Goal: Task Accomplishment & Management: Use online tool/utility

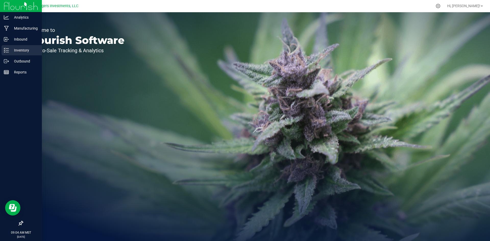
click at [23, 52] on p "Inventory" at bounding box center [24, 50] width 31 height 6
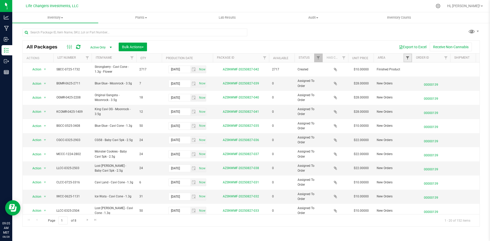
click at [407, 57] on span "Filter" at bounding box center [408, 58] width 4 height 4
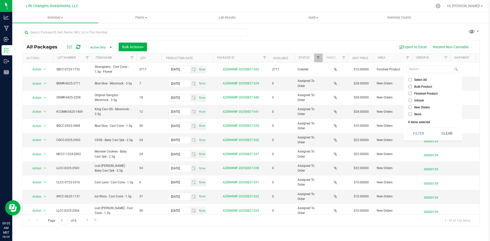
click at [410, 93] on input "Finished Product" at bounding box center [410, 93] width 3 height 3
checkbox input "true"
click at [410, 107] on input "New Orders" at bounding box center [410, 107] width 3 height 3
checkbox input "true"
click at [420, 135] on button "Filter" at bounding box center [419, 133] width 25 height 11
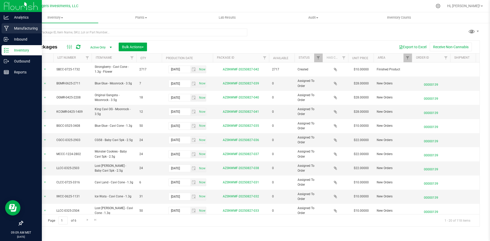
click at [21, 27] on p "Manufacturing" at bounding box center [24, 28] width 31 height 6
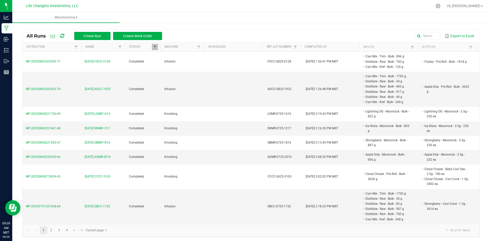
scroll to position [1, 0]
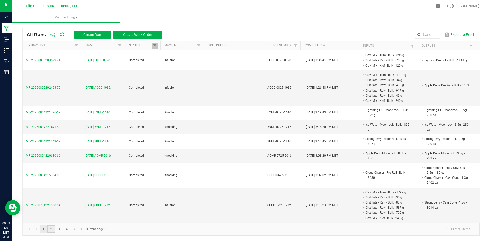
click at [49, 230] on link "2" at bounding box center [51, 230] width 7 height 8
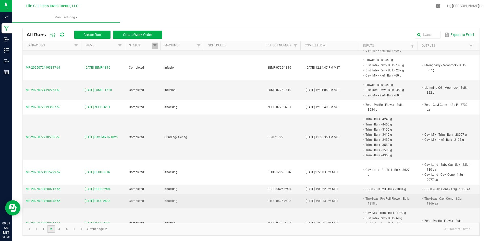
scroll to position [51, 0]
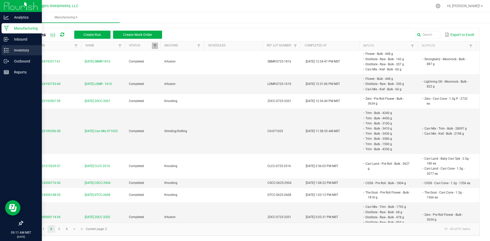
click at [19, 48] on p "Inventory" at bounding box center [24, 50] width 31 height 6
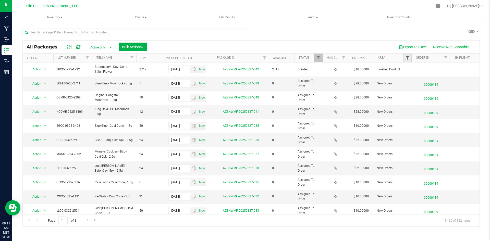
click at [406, 58] on span "Filter" at bounding box center [408, 58] width 4 height 4
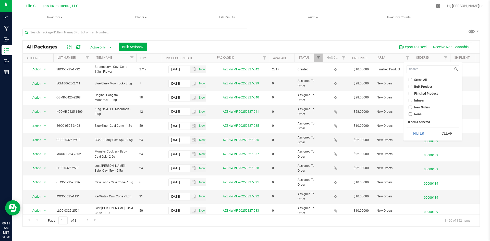
click at [410, 93] on input "Finished Product" at bounding box center [410, 93] width 3 height 3
checkbox input "true"
click at [410, 107] on input "New Orders" at bounding box center [410, 107] width 3 height 3
checkbox input "true"
click at [417, 133] on button "Filter" at bounding box center [419, 133] width 25 height 11
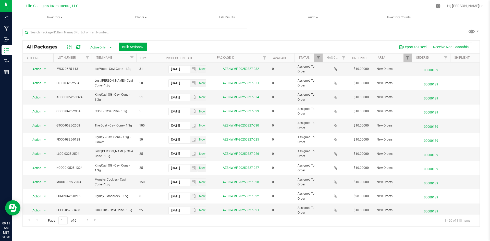
scroll to position [135, 0]
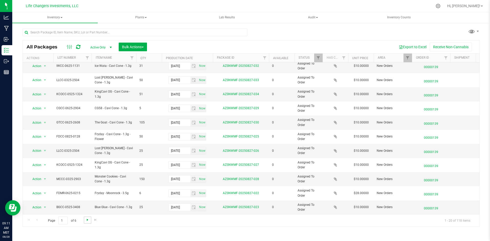
click at [87, 221] on span "Go to the next page" at bounding box center [88, 220] width 4 height 4
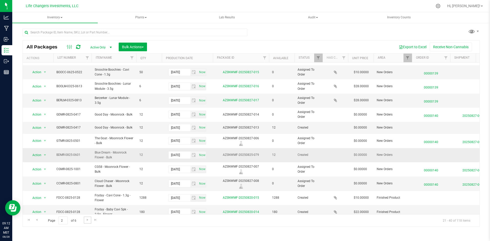
scroll to position [77, 0]
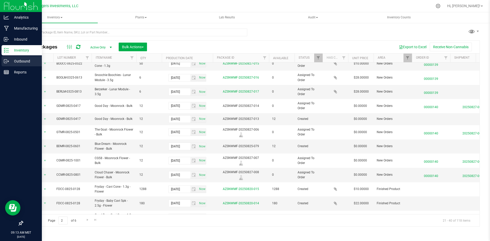
click at [22, 62] on p "Outbound" at bounding box center [24, 61] width 31 height 6
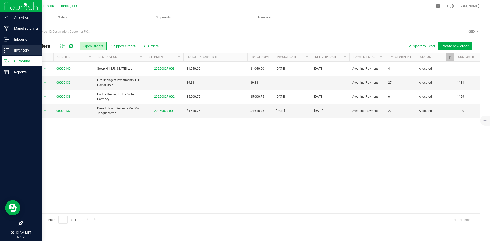
click at [24, 50] on p "Inventory" at bounding box center [24, 50] width 31 height 6
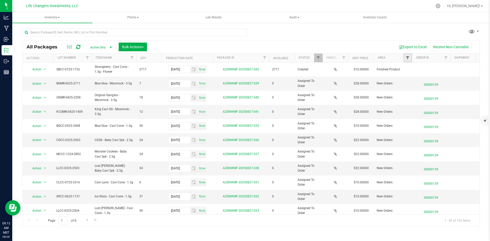
click at [407, 58] on span "Filter" at bounding box center [408, 58] width 4 height 4
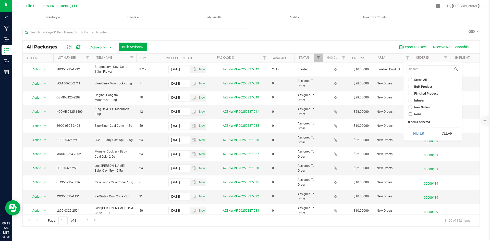
click at [410, 94] on input "Finished Product" at bounding box center [410, 93] width 3 height 3
drag, startPoint x: 411, startPoint y: 92, endPoint x: 410, endPoint y: 96, distance: 3.9
click at [411, 92] on input "Finished Product" at bounding box center [410, 93] width 3 height 3
checkbox input "false"
click at [411, 106] on input "New Orders" at bounding box center [410, 107] width 3 height 3
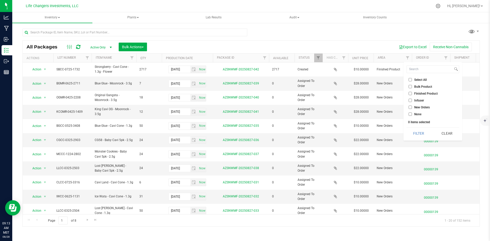
checkbox input "true"
click at [420, 131] on button "Filter" at bounding box center [419, 133] width 25 height 11
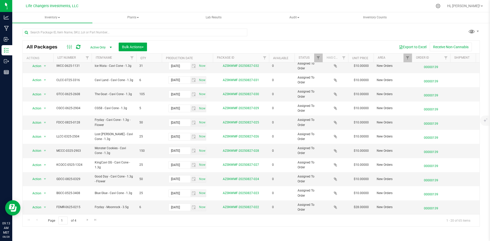
scroll to position [135, 0]
click at [87, 221] on span "Go to the next page" at bounding box center [88, 220] width 4 height 4
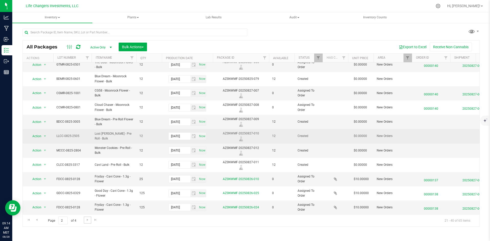
scroll to position [134, 0]
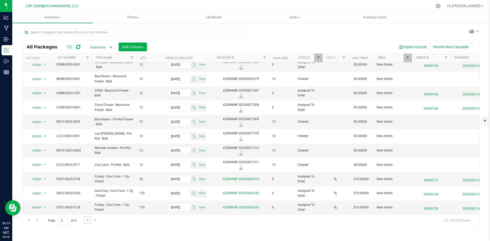
click at [89, 220] on link "Go to the next page" at bounding box center [87, 220] width 7 height 7
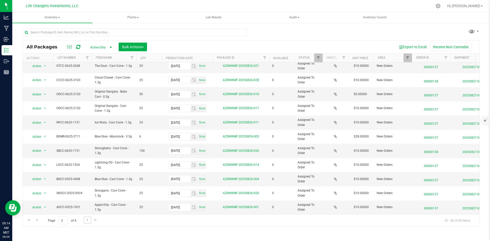
scroll to position [135, 0]
click at [88, 220] on span "Go to the next page" at bounding box center [88, 220] width 4 height 4
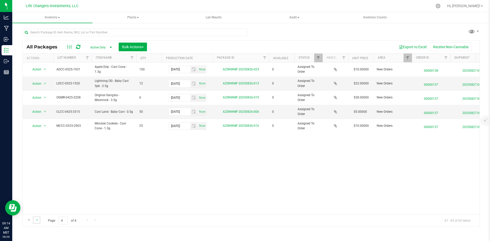
click at [34, 219] on link "Go to the previous page" at bounding box center [36, 220] width 7 height 7
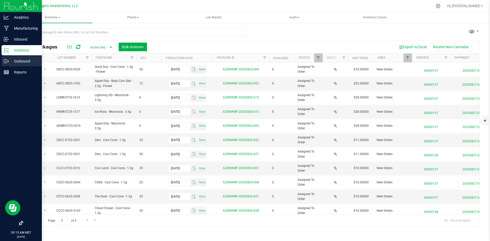
click at [20, 62] on p "Outbound" at bounding box center [24, 61] width 31 height 6
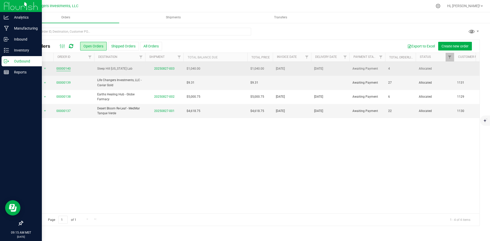
click at [66, 67] on link "00000140" at bounding box center [63, 68] width 14 height 5
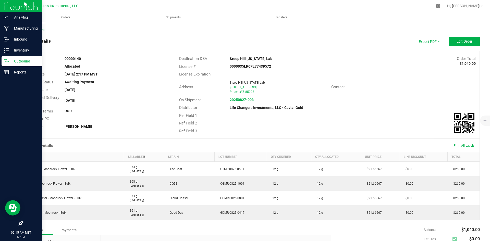
click at [38, 29] on link "Back to Orders" at bounding box center [33, 30] width 22 height 4
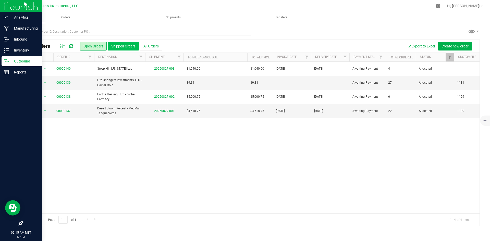
click at [129, 46] on button "Shipped Orders" at bounding box center [123, 46] width 31 height 9
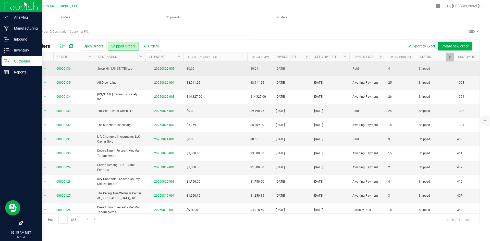
click at [62, 67] on link "00000136" at bounding box center [63, 68] width 14 height 5
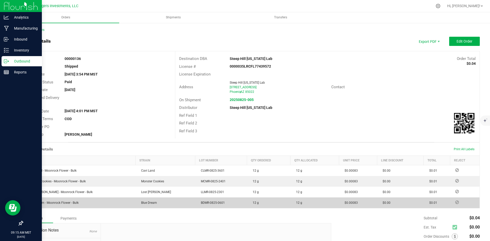
click at [83, 204] on td "Blue Dream - Moonrock Flower - Bulk" at bounding box center [79, 203] width 113 height 11
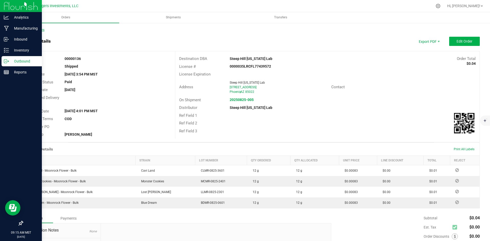
click at [33, 28] on link "Back to Orders" at bounding box center [33, 30] width 22 height 4
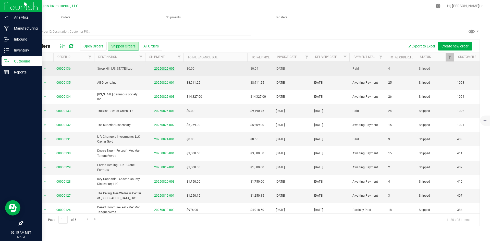
click at [165, 67] on link "20250825-005" at bounding box center [164, 69] width 20 height 4
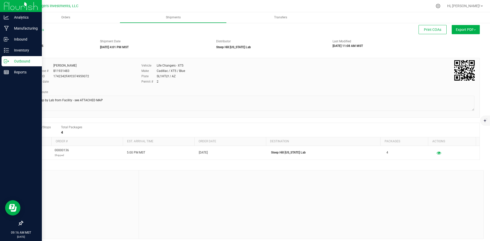
click at [461, 30] on span "Export PDF" at bounding box center [466, 30] width 20 height 4
click at [459, 40] on span "Manifest by Package ID" at bounding box center [458, 41] width 32 height 4
click at [25, 50] on p "Inventory" at bounding box center [24, 50] width 31 height 6
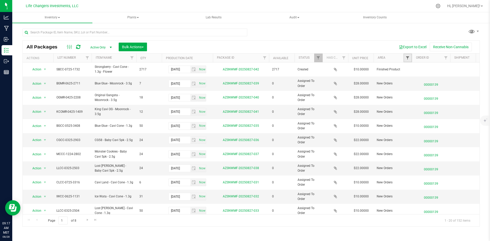
click at [408, 58] on span "Filter" at bounding box center [408, 58] width 4 height 4
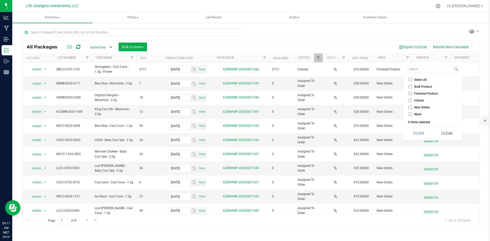
click at [410, 108] on input "New Orders" at bounding box center [410, 107] width 3 height 3
checkbox input "true"
click at [415, 136] on button "Filter" at bounding box center [419, 133] width 25 height 11
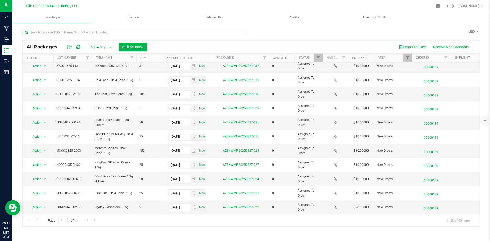
scroll to position [135, 0]
click at [88, 221] on span "Go to the next page" at bounding box center [88, 220] width 4 height 4
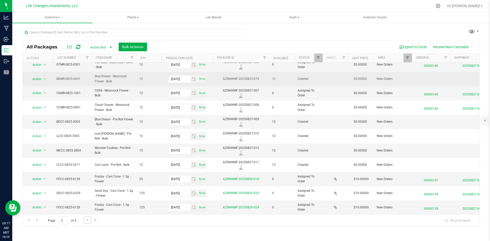
scroll to position [134, 0]
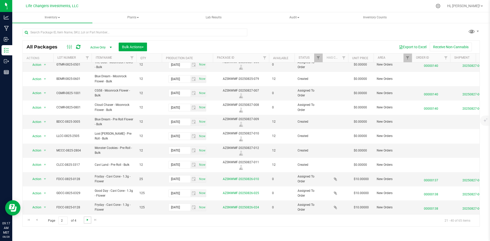
click at [88, 221] on span "Go to the next page" at bounding box center [88, 220] width 4 height 4
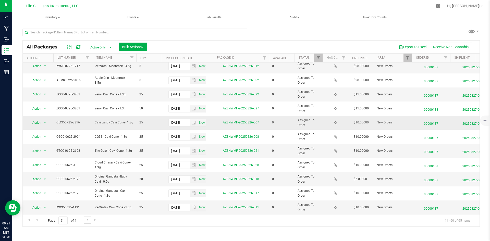
scroll to position [51, 0]
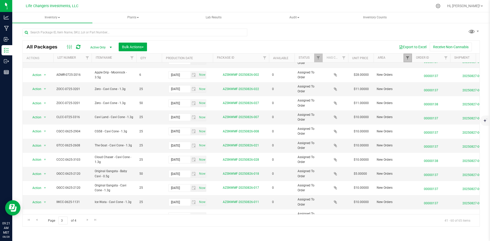
click at [406, 59] on span "Filter" at bounding box center [408, 58] width 4 height 4
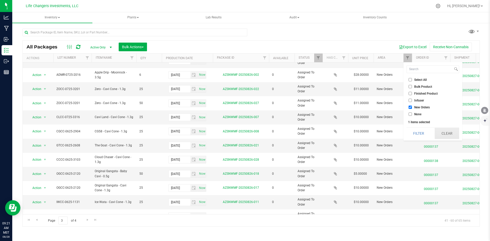
click at [450, 131] on button "Clear" at bounding box center [447, 133] width 25 height 11
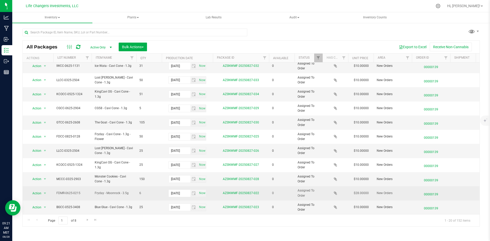
scroll to position [109, 0]
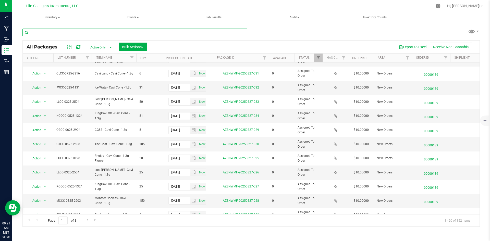
click at [53, 32] on input "text" at bounding box center [134, 33] width 225 height 8
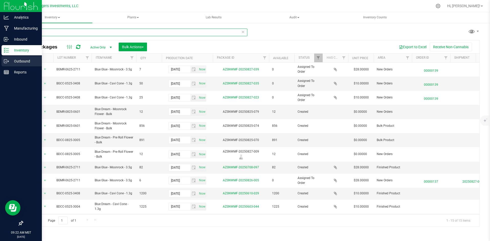
type input "blue"
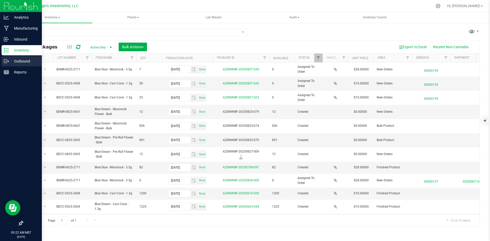
click at [22, 60] on p "Outbound" at bounding box center [24, 61] width 31 height 6
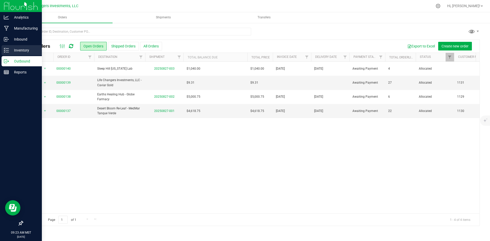
click at [23, 47] on p "Inventory" at bounding box center [24, 50] width 31 height 6
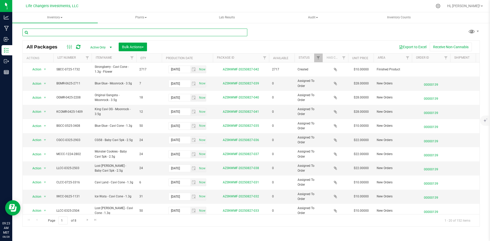
click at [89, 32] on input "text" at bounding box center [134, 33] width 225 height 8
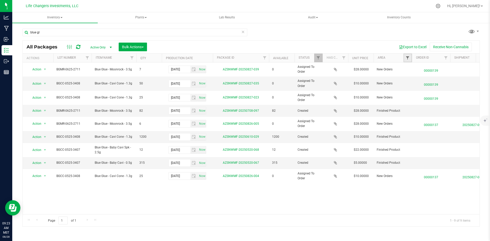
click at [410, 60] on span "Filter" at bounding box center [408, 58] width 4 height 4
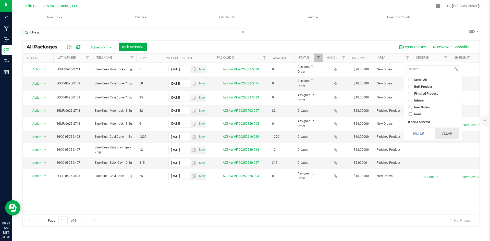
click at [449, 133] on button "Clear" at bounding box center [447, 133] width 25 height 11
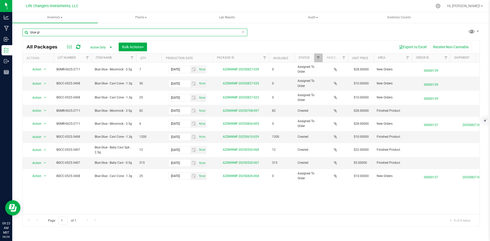
click at [42, 32] on input "blue gl" at bounding box center [134, 33] width 225 height 8
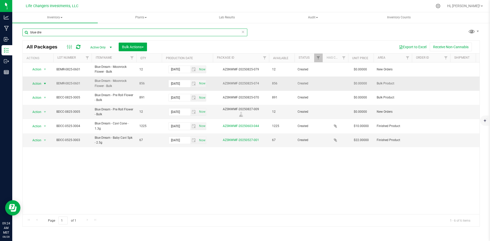
type input "blue dre"
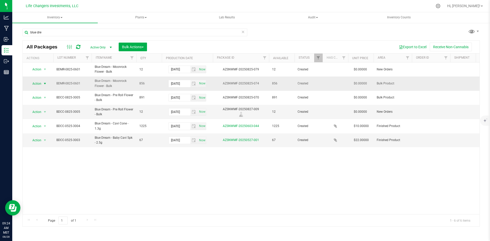
click at [39, 82] on span "Action" at bounding box center [35, 83] width 14 height 7
click at [38, 91] on li "Adjust qty" at bounding box center [44, 92] width 32 height 8
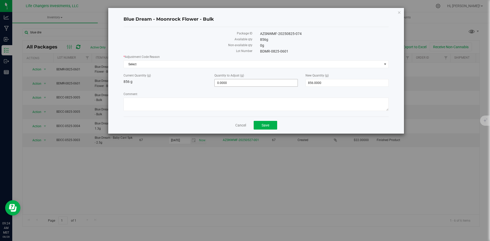
click at [238, 82] on span "0.0000 0" at bounding box center [256, 83] width 83 height 8
type input "012"
type input "12.0000"
type input "868.0000"
click at [147, 66] on span "Select" at bounding box center [253, 64] width 258 height 7
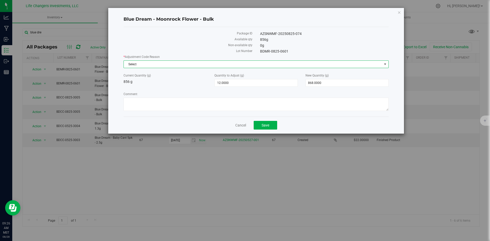
click at [157, 64] on span "Select" at bounding box center [253, 64] width 258 height 7
click at [176, 61] on span "Select" at bounding box center [253, 64] width 258 height 7
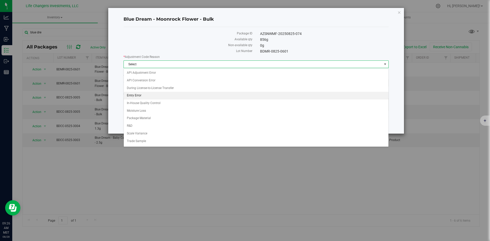
click at [138, 95] on li "Entry Error" at bounding box center [256, 96] width 265 height 8
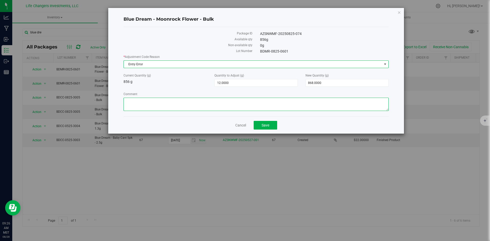
click at [180, 102] on textarea "Comment" at bounding box center [256, 104] width 265 height 13
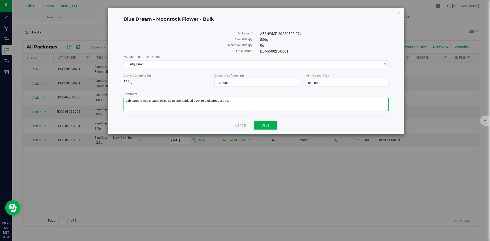
click at [208, 102] on textarea "Comment" at bounding box center [256, 104] width 265 height 13
type textarea "Lab sample was created twice by mistake, added back to bulk product bag."
click at [285, 92] on label "Comment" at bounding box center [256, 94] width 265 height 5
click at [285, 98] on textarea "Comment" at bounding box center [256, 104] width 265 height 13
click at [264, 123] on span "Save" at bounding box center [266, 125] width 8 height 4
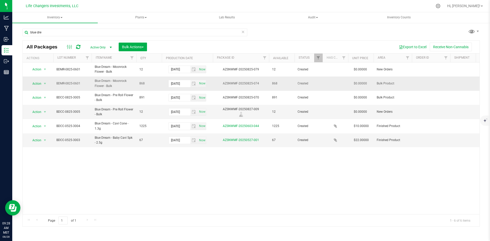
click at [111, 82] on span "Blue Dream - Moonrock Flower - Bulk" at bounding box center [114, 84] width 39 height 10
click at [35, 83] on span "Action" at bounding box center [35, 83] width 14 height 7
click at [41, 171] on li "See history" at bounding box center [44, 175] width 32 height 8
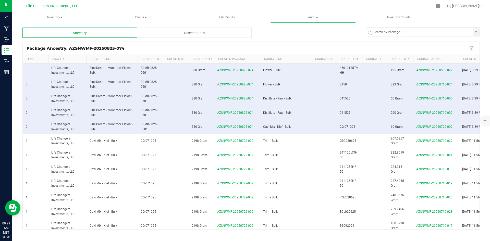
scroll to position [0, 21]
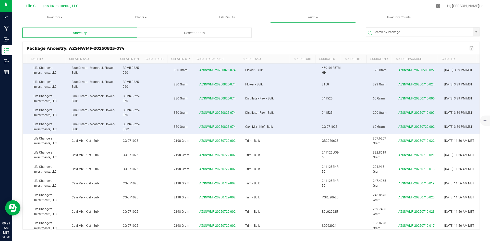
click at [185, 32] on div "Descendants" at bounding box center [194, 33] width 115 height 10
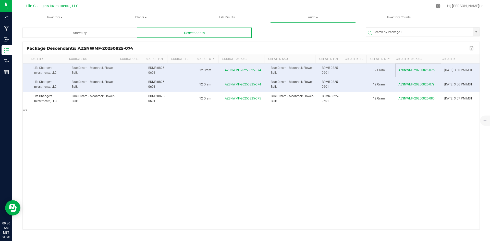
click at [415, 69] on span "AZSNWMF-20250825-075" at bounding box center [417, 70] width 36 height 4
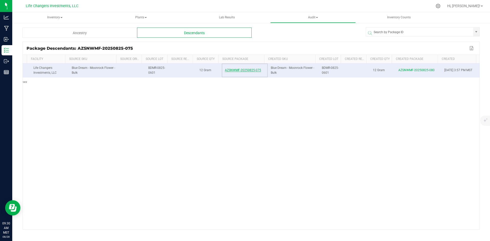
click at [243, 71] on span "AZSNWMF-20250825-075" at bounding box center [243, 70] width 36 height 4
click at [242, 71] on span "AZSNWMF-20250825-075" at bounding box center [243, 70] width 36 height 4
click at [124, 33] on div "Ancestry" at bounding box center [79, 33] width 115 height 10
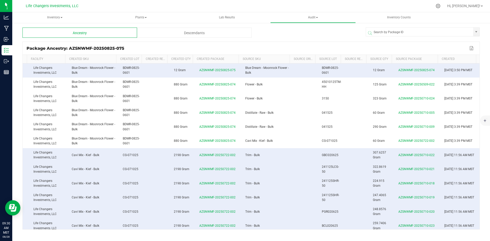
click at [196, 32] on div "Descendants" at bounding box center [194, 33] width 115 height 10
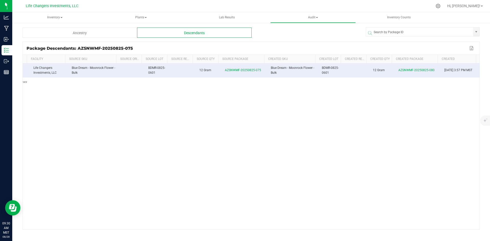
click at [103, 33] on div "Ancestry" at bounding box center [79, 33] width 115 height 10
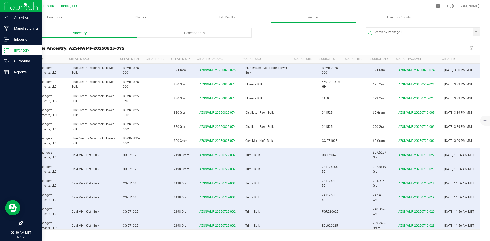
click at [22, 51] on p "Inventory" at bounding box center [24, 50] width 31 height 6
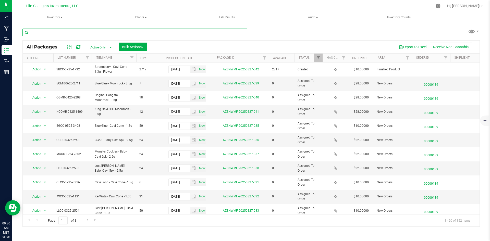
click at [58, 32] on input "text" at bounding box center [134, 33] width 225 height 8
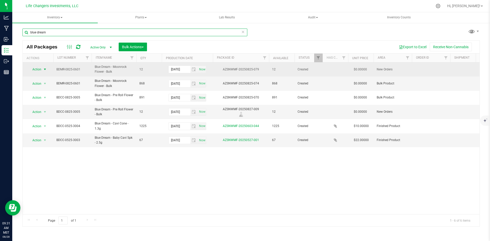
type input "blue dream"
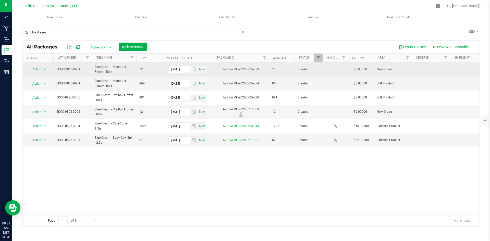
click at [38, 70] on span "Action" at bounding box center [35, 69] width 14 height 7
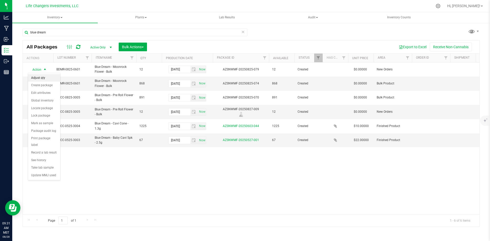
click at [37, 78] on li "Adjust qty" at bounding box center [44, 78] width 32 height 8
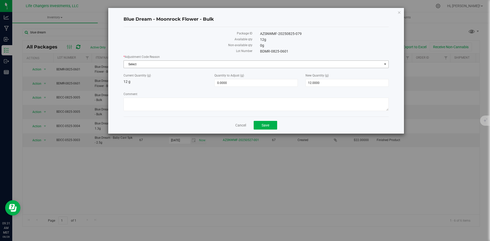
click at [161, 63] on span "Select" at bounding box center [253, 64] width 258 height 7
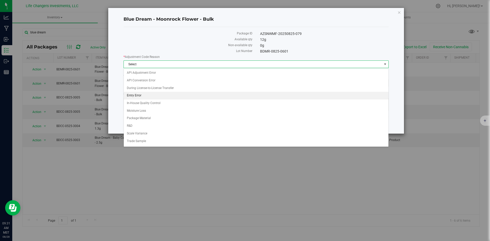
click at [137, 94] on li "Entry Error" at bounding box center [256, 96] width 265 height 8
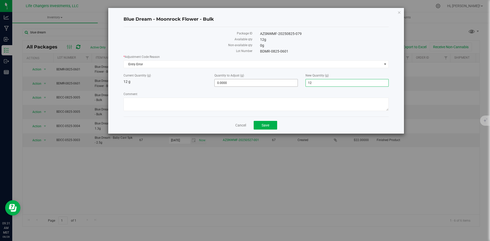
drag, startPoint x: 321, startPoint y: 82, endPoint x: 281, endPoint y: 82, distance: 39.8
click at [281, 82] on div "Current Quantity (g) 12 g Quantity to Adjust (g) 0.0000 0 New Quantity (g) 12.0…" at bounding box center [256, 80] width 273 height 14
type input "0"
type input "-12.0000"
type input "0.0000"
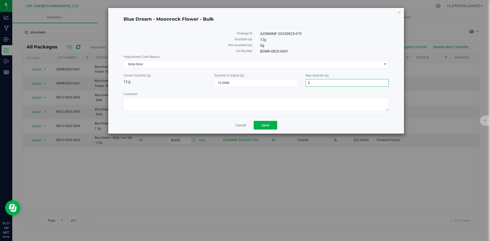
click at [233, 92] on label "Comment" at bounding box center [256, 94] width 265 height 5
click at [233, 98] on textarea "Comment" at bounding box center [256, 104] width 265 height 13
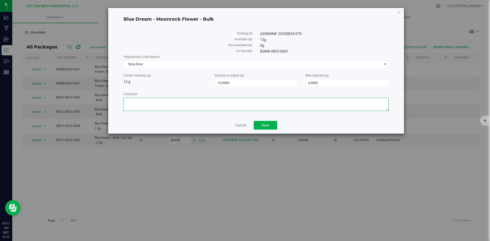
click at [177, 103] on textarea "Comment" at bounding box center [256, 104] width 265 height 13
click at [185, 102] on textarea "Comment" at bounding box center [256, 104] width 265 height 13
type textarea "Lab sample was created twice by mistake. Product was added back into the bulk p…"
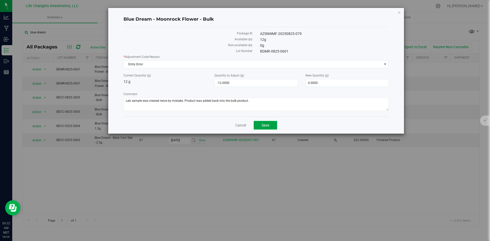
click at [271, 126] on button "Save" at bounding box center [265, 125] width 23 height 9
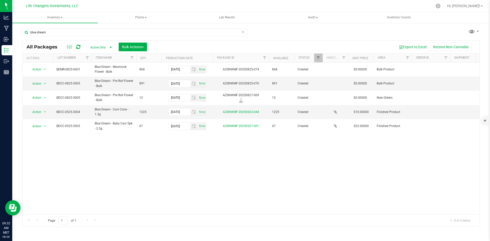
click at [242, 32] on icon at bounding box center [243, 32] width 4 height 6
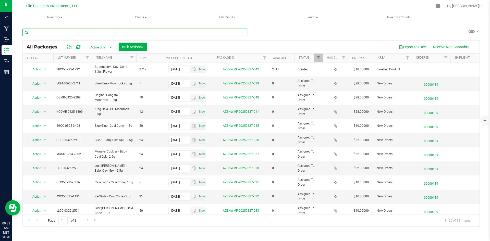
click at [83, 32] on input "text" at bounding box center [134, 33] width 225 height 8
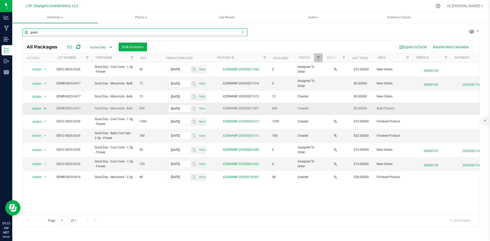
type input "good"
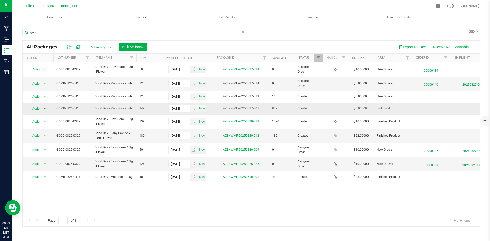
click at [39, 108] on span "Action" at bounding box center [35, 108] width 14 height 7
click at [38, 114] on li "Adjust qty" at bounding box center [44, 117] width 32 height 8
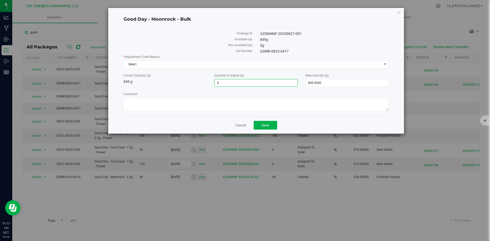
drag, startPoint x: 238, startPoint y: 82, endPoint x: 205, endPoint y: 81, distance: 32.5
click at [205, 81] on div "Current Quantity (g) 849 g Quantity to Adjust (g) 0.0000 0 New Quantity (g) 849…" at bounding box center [256, 80] width 273 height 14
type input "12"
type input "12.0000"
type input "861.0000"
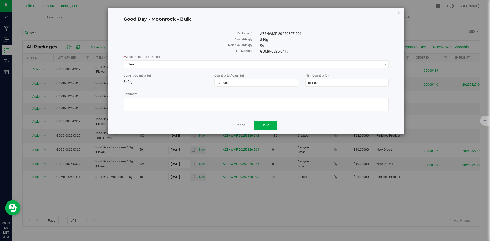
click at [204, 81] on div "Current Quantity (g) 849 g" at bounding box center [165, 78] width 91 height 11
click at [168, 64] on span "Select" at bounding box center [253, 64] width 258 height 7
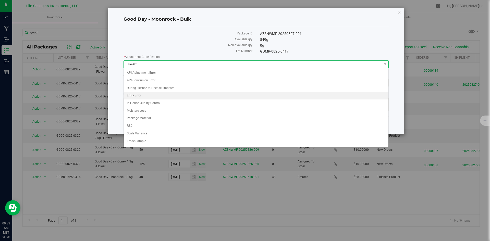
click at [139, 95] on li "Entry Error" at bounding box center [256, 96] width 265 height 8
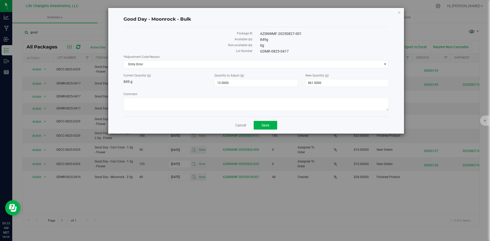
click at [170, 78] on label "Current Quantity (g)" at bounding box center [165, 75] width 83 height 5
click at [157, 101] on textarea "Comment" at bounding box center [256, 104] width 265 height 13
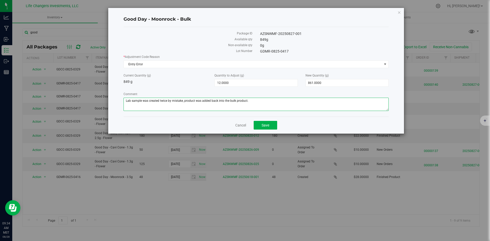
drag, startPoint x: 254, startPoint y: 101, endPoint x: 138, endPoint y: 99, distance: 115.7
click at [116, 96] on div "Good Day - Moonrock - Bulk Package ID AZSNWMF-20250827-001 Available qty 849 g …" at bounding box center [256, 71] width 296 height 126
type textarea "Lab sample was created twice by mistake, product was added back into the bulk p…"
click at [263, 126] on span "Save" at bounding box center [266, 125] width 8 height 4
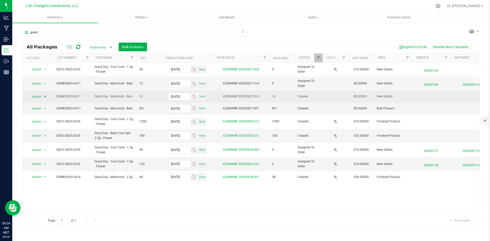
click at [38, 96] on span "Action" at bounding box center [35, 96] width 14 height 7
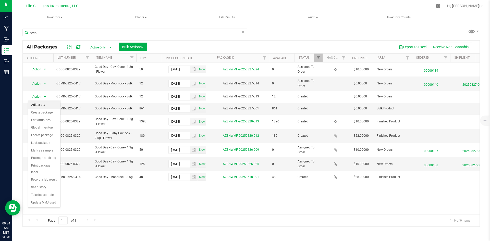
click at [36, 104] on li "Adjust qty" at bounding box center [44, 105] width 32 height 8
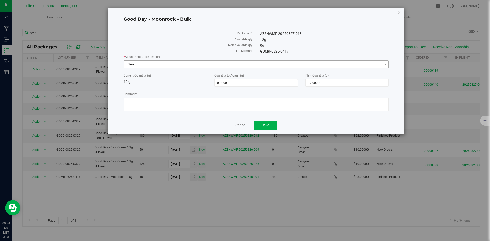
click at [151, 66] on span "Select" at bounding box center [253, 64] width 258 height 7
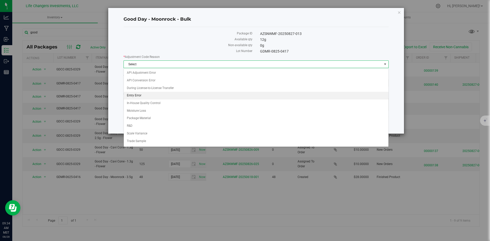
click at [137, 94] on li "Entry Error" at bounding box center [256, 96] width 265 height 8
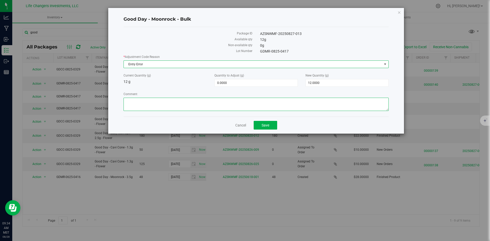
click at [143, 102] on textarea "Comment" at bounding box center [256, 104] width 265 height 13
paste textarea "Lab sample was created twice by mistake, product was added back into the bulk p…"
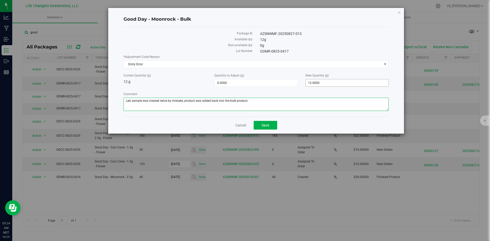
type textarea "Lab sample was created twice by mistake, product was added back into the bulk p…"
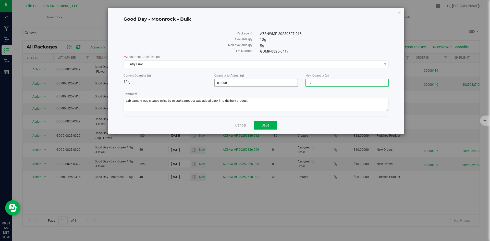
drag, startPoint x: 328, startPoint y: 84, endPoint x: 293, endPoint y: 82, distance: 35.0
click at [293, 82] on div "Current Quantity (g) 12 g Quantity to Adjust (g) 0.0000 0 New Quantity (g) 12.0…" at bounding box center [256, 80] width 273 height 14
type input "0"
type input "-12.0000"
type input "0.0000"
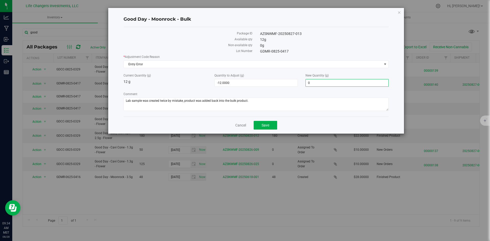
click at [260, 90] on div "* Adjustment Code Reason Entry Error Select API Adjustment Error API Conversion…" at bounding box center [256, 84] width 265 height 58
click at [270, 125] on button "Save" at bounding box center [265, 125] width 23 height 9
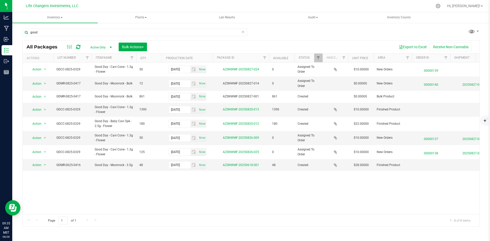
click at [244, 32] on icon at bounding box center [243, 32] width 4 height 6
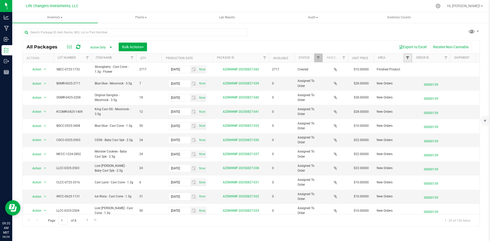
click at [407, 59] on span "Filter" at bounding box center [408, 58] width 4 height 4
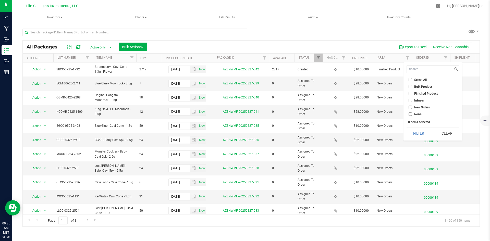
click at [410, 108] on input "New Orders" at bounding box center [410, 107] width 3 height 3
checkbox input "true"
click at [416, 132] on button "Filter" at bounding box center [419, 133] width 25 height 11
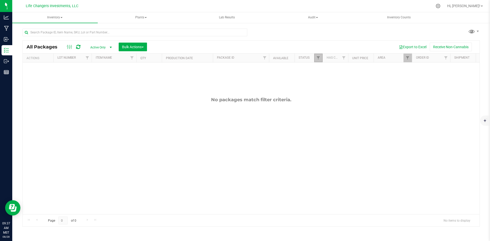
click at [316, 61] on link "Filter" at bounding box center [318, 58] width 8 height 9
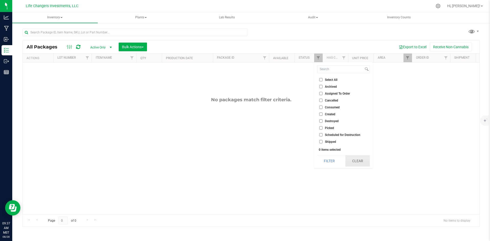
click at [353, 159] on button "Clear" at bounding box center [358, 161] width 25 height 11
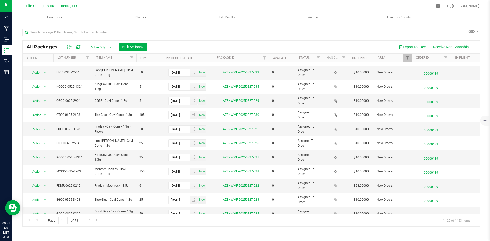
scroll to position [135, 0]
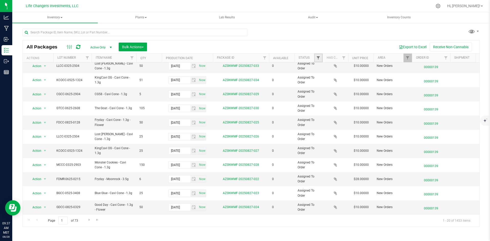
click at [318, 58] on span "Filter" at bounding box center [318, 58] width 4 height 4
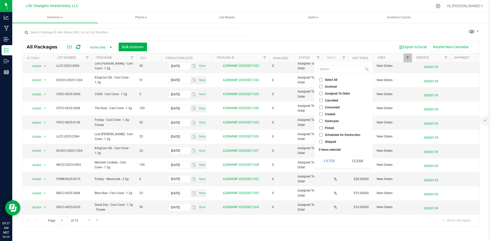
click at [321, 113] on input "Created" at bounding box center [321, 114] width 3 height 3
checkbox input "true"
click at [330, 162] on button "Filter" at bounding box center [329, 161] width 25 height 11
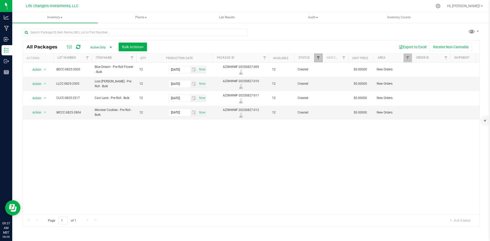
click at [317, 59] on span "Filter" at bounding box center [318, 58] width 4 height 4
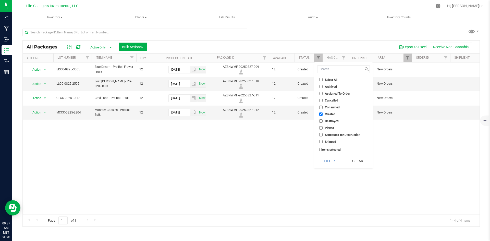
click at [321, 94] on input "Assigned To Order" at bounding box center [321, 93] width 3 height 3
checkbox input "true"
click at [321, 113] on input "Created" at bounding box center [321, 114] width 3 height 3
checkbox input "false"
click at [330, 161] on button "Filter" at bounding box center [329, 161] width 25 height 11
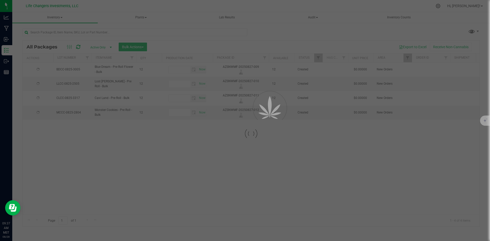
type input "[DATE]"
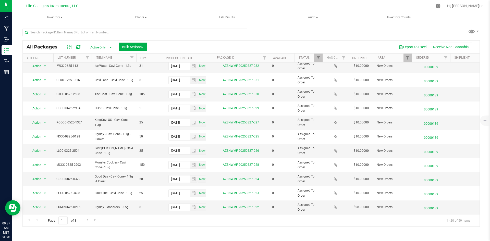
scroll to position [135, 0]
click at [88, 221] on span "Go to the next page" at bounding box center [88, 220] width 4 height 4
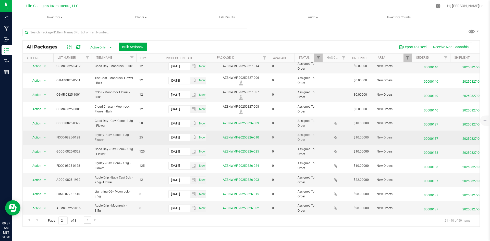
scroll to position [135, 0]
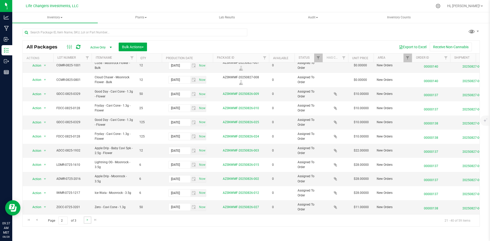
click at [90, 220] on link "Go to the next page" at bounding box center [87, 220] width 7 height 7
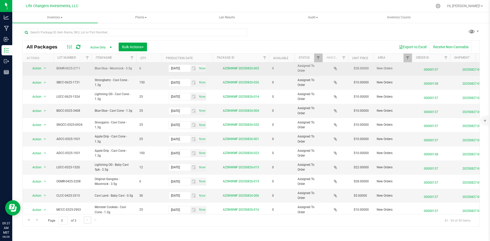
scroll to position [121, 0]
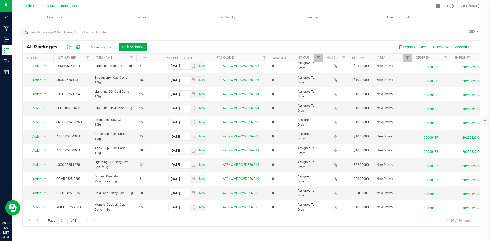
click at [304, 30] on div "All Packages Active Only Active Only Lab Samples Locked All Bulk Actions Add to…" at bounding box center [251, 125] width 458 height 203
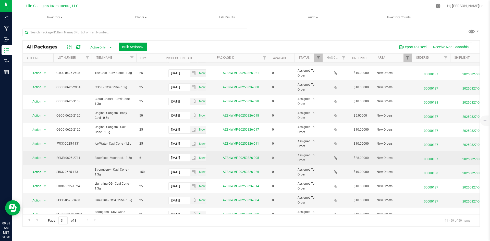
scroll to position [0, 0]
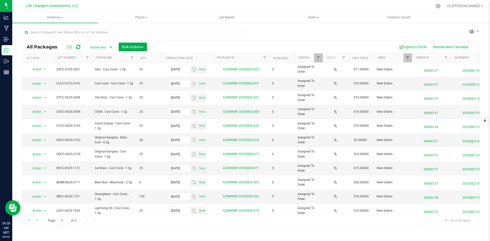
click at [316, 60] on link "Filter" at bounding box center [318, 58] width 8 height 9
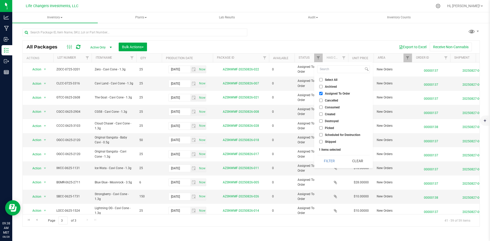
click at [322, 92] on input "Assigned To Order" at bounding box center [321, 93] width 3 height 3
checkbox input "false"
click at [328, 162] on button "Filter" at bounding box center [329, 161] width 25 height 11
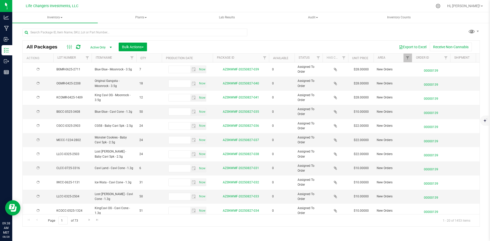
type input "[DATE]"
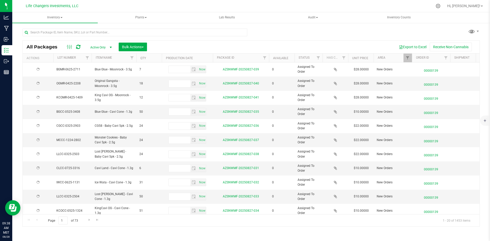
type input "[DATE]"
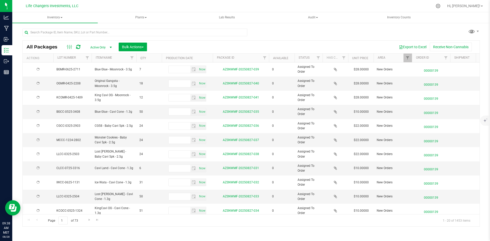
type input "[DATE]"
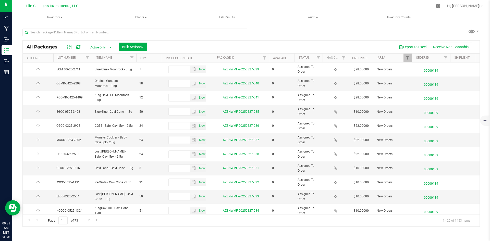
type input "[DATE]"
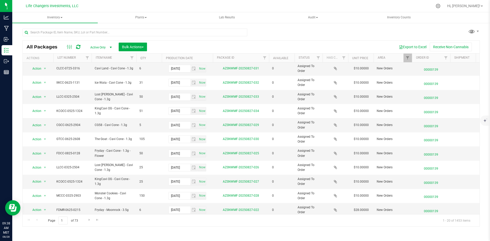
scroll to position [135, 0]
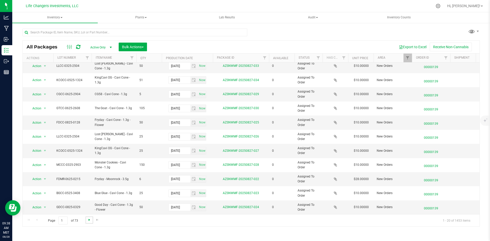
click at [87, 221] on span "Go to the next page" at bounding box center [89, 220] width 4 height 4
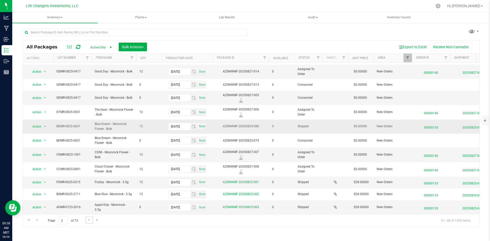
scroll to position [125, 0]
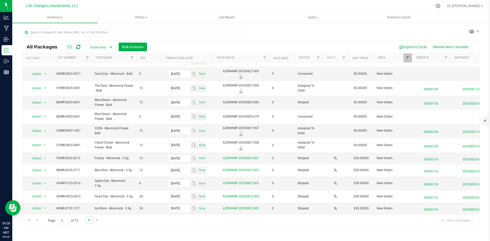
click at [88, 220] on span "Go to the next page" at bounding box center [89, 220] width 4 height 4
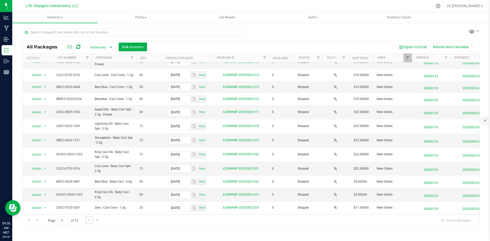
scroll to position [117, 0]
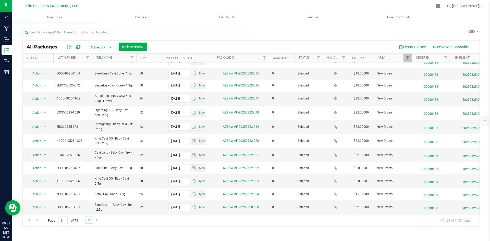
click at [89, 219] on span "Go to the next page" at bounding box center [89, 220] width 4 height 4
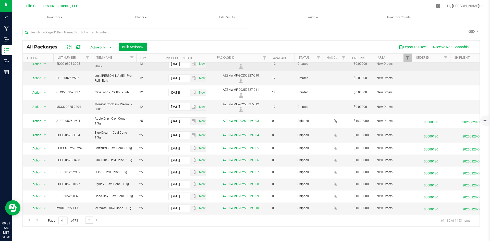
scroll to position [114, 0]
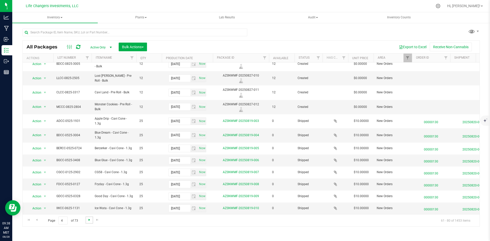
click at [88, 222] on span "Go to the next page" at bounding box center [89, 220] width 4 height 4
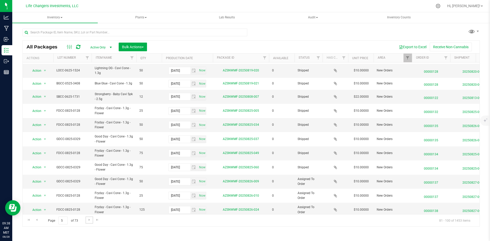
scroll to position [130, 0]
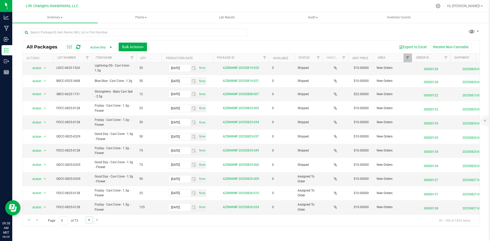
click at [88, 221] on span "Go to the next page" at bounding box center [89, 220] width 4 height 4
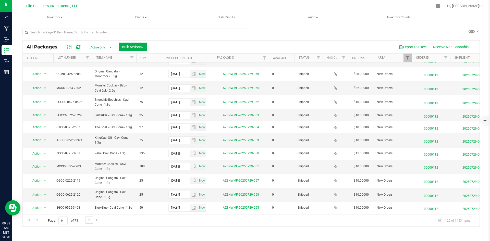
scroll to position [120, 0]
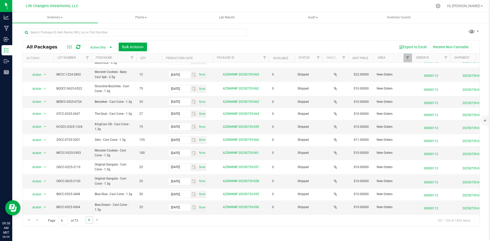
click at [88, 220] on span "Go to the next page" at bounding box center [89, 220] width 4 height 4
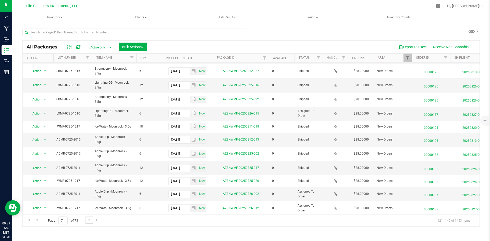
scroll to position [124, 0]
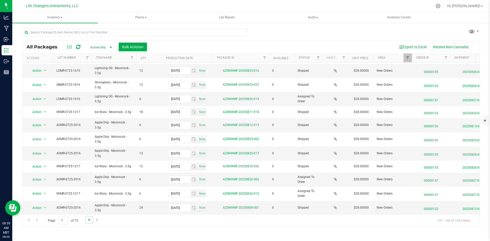
click at [88, 221] on span "Go to the next page" at bounding box center [89, 220] width 4 height 4
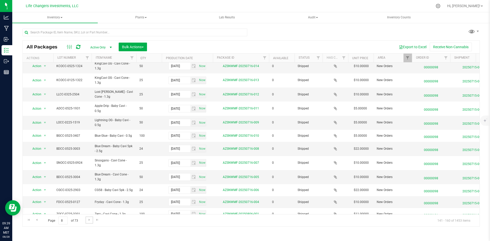
scroll to position [111, 0]
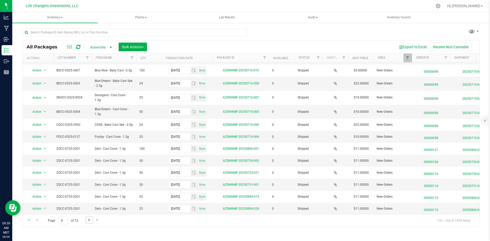
click at [89, 220] on span "Go to the next page" at bounding box center [89, 220] width 4 height 4
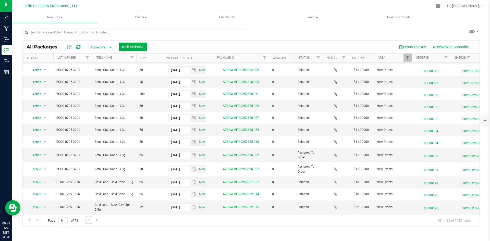
scroll to position [98, 0]
click at [87, 222] on span "Go to the next page" at bounding box center [89, 220] width 4 height 4
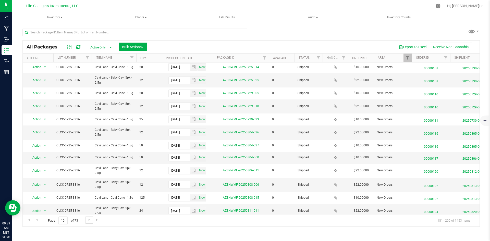
scroll to position [107, 0]
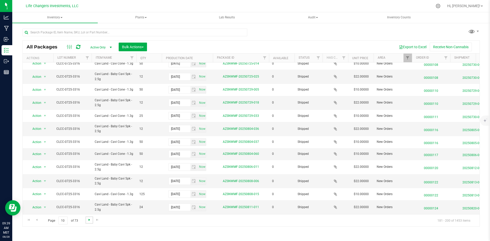
click at [89, 220] on span "Go to the next page" at bounding box center [89, 220] width 4 height 4
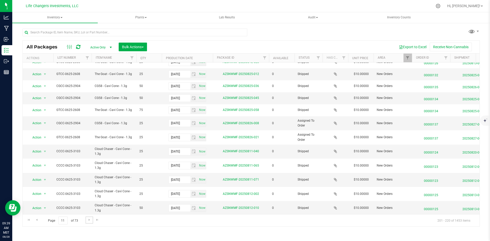
scroll to position [107, 0]
click at [91, 218] on link "Go to the next page" at bounding box center [89, 220] width 7 height 7
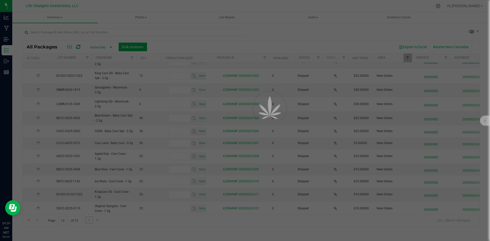
type input "[DATE]"
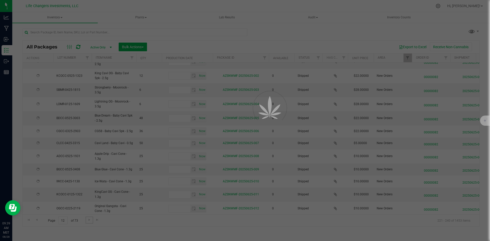
type input "[DATE]"
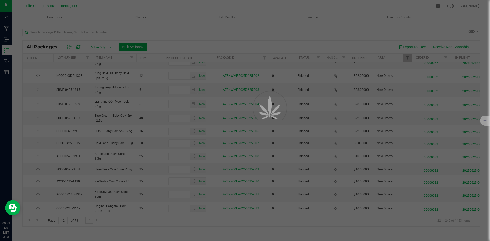
type input "[DATE]"
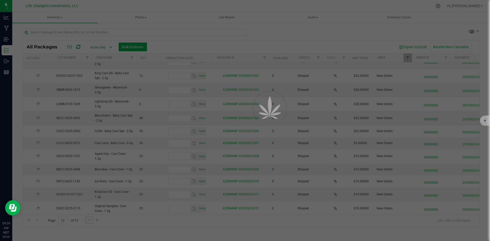
type input "[DATE]"
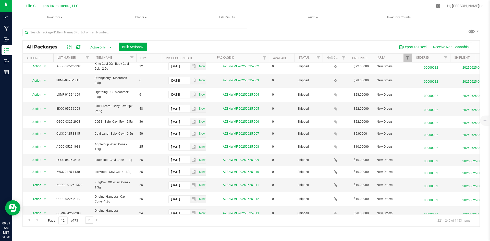
scroll to position [124, 0]
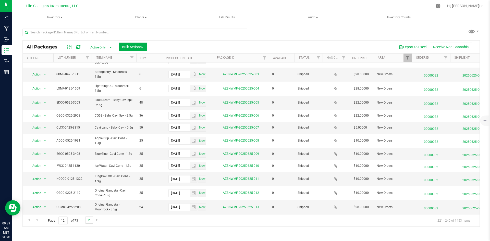
click at [88, 221] on span "Go to the next page" at bounding box center [89, 220] width 4 height 4
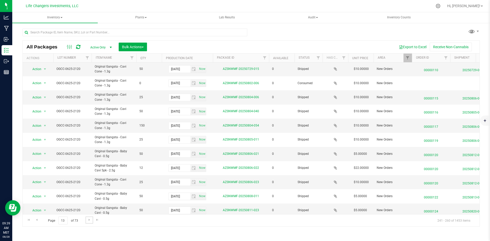
scroll to position [135, 0]
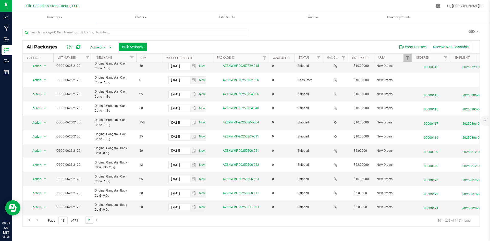
click at [89, 221] on span "Go to the next page" at bounding box center [89, 220] width 4 height 4
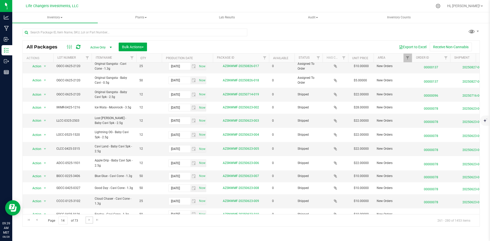
scroll to position [124, 0]
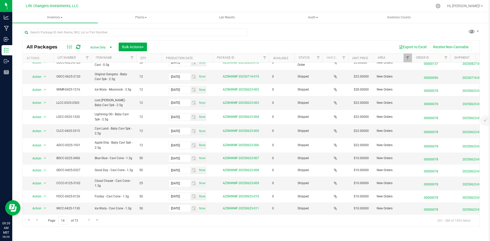
click at [85, 220] on div "Page 14 of 73 261 - 280 of 1453 items" at bounding box center [251, 221] width 457 height 12
click at [87, 220] on span "Go to the next page" at bounding box center [89, 220] width 4 height 4
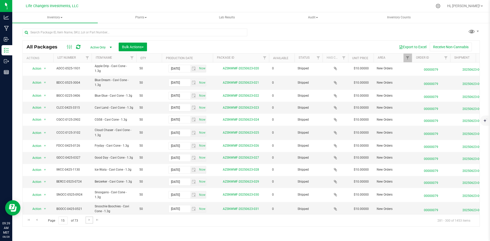
scroll to position [107, 0]
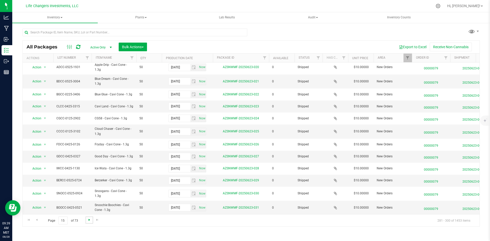
click at [91, 220] on span "Go to the next page" at bounding box center [89, 220] width 4 height 4
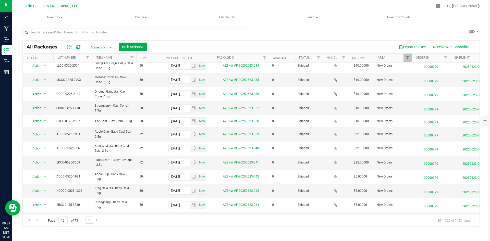
scroll to position [120, 0]
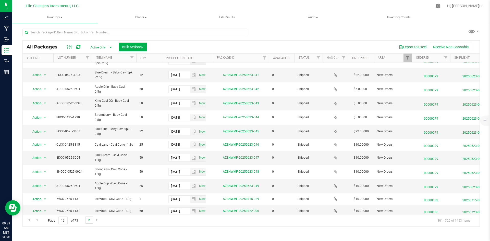
click at [89, 220] on span "Go to the next page" at bounding box center [89, 220] width 4 height 4
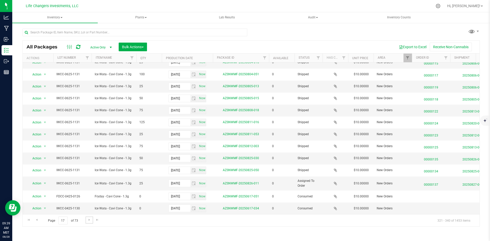
scroll to position [94, 0]
click at [87, 220] on span "Go to the next page" at bounding box center [89, 220] width 4 height 4
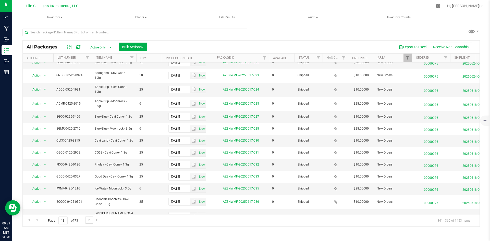
scroll to position [109, 0]
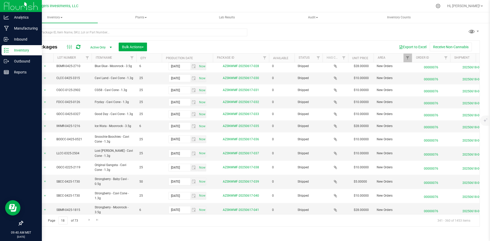
click at [18, 51] on p "Inventory" at bounding box center [24, 50] width 31 height 6
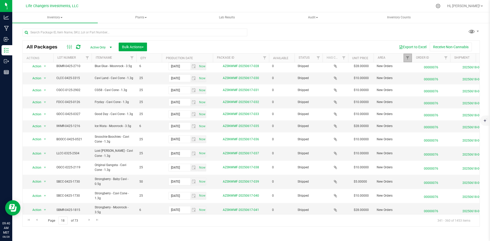
click at [409, 62] on link "Filter" at bounding box center [408, 58] width 8 height 9
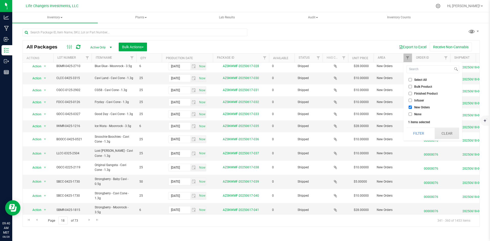
click at [454, 133] on button "Clear" at bounding box center [447, 133] width 25 height 11
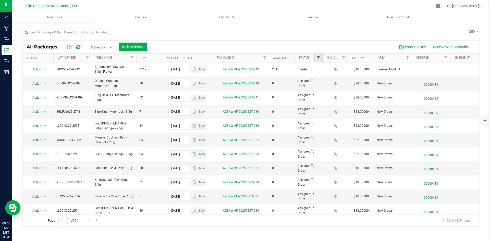
click at [317, 58] on span "Filter" at bounding box center [318, 58] width 4 height 4
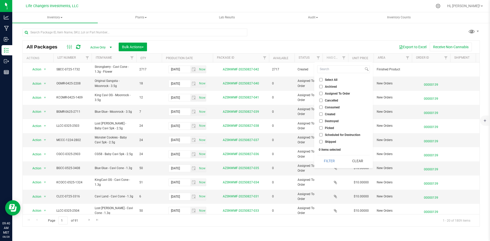
click at [320, 114] on input "Created" at bounding box center [321, 114] width 3 height 3
checkbox input "true"
click at [327, 159] on button "Filter" at bounding box center [329, 161] width 25 height 11
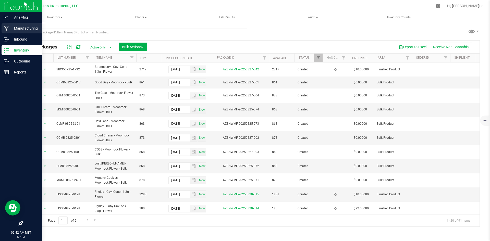
click at [26, 27] on p "Manufacturing" at bounding box center [24, 28] width 31 height 6
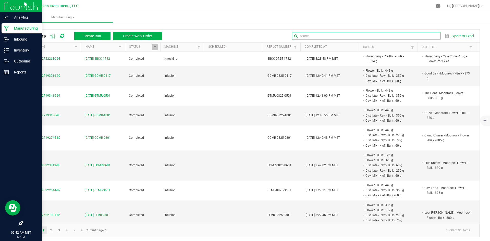
click at [423, 37] on input "text" at bounding box center [366, 36] width 148 height 8
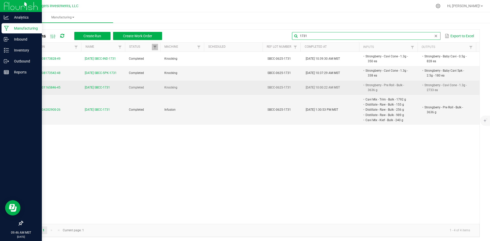
type input "1731"
click at [51, 88] on span "MP-20250701165846-45" at bounding box center [43, 88] width 35 height 4
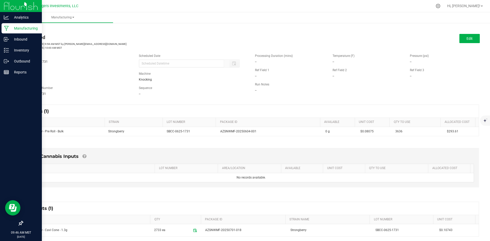
scroll to position [43, 0]
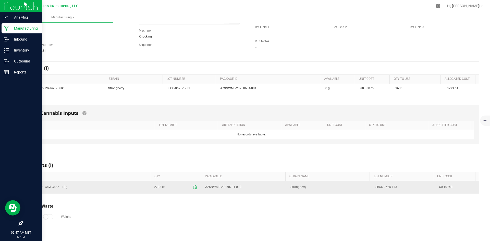
click at [193, 188] on icon at bounding box center [195, 187] width 5 height 5
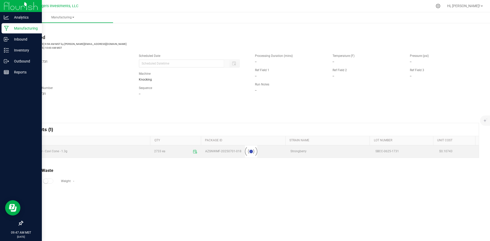
scroll to position [0, 0]
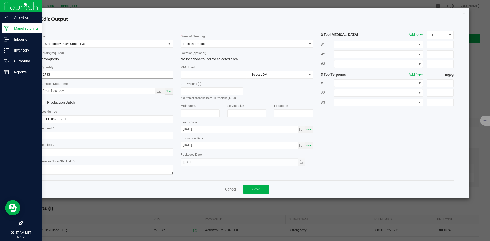
click at [50, 75] on input "2733" at bounding box center [107, 74] width 132 height 7
type input "2062 ea"
click at [258, 188] on span "Save" at bounding box center [257, 189] width 8 height 4
